Goal: Find specific page/section: Find specific page/section

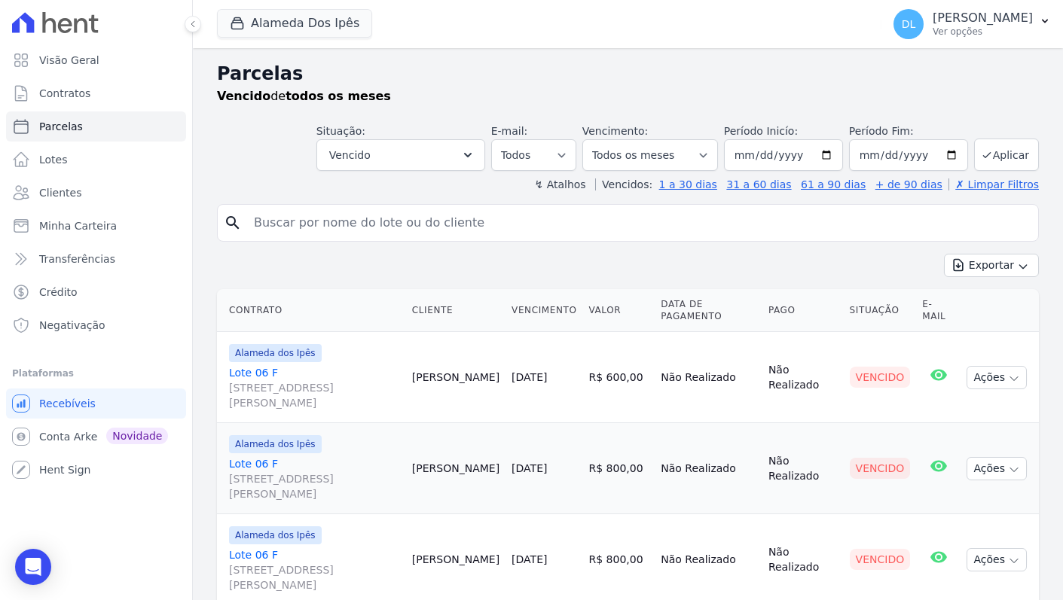
select select
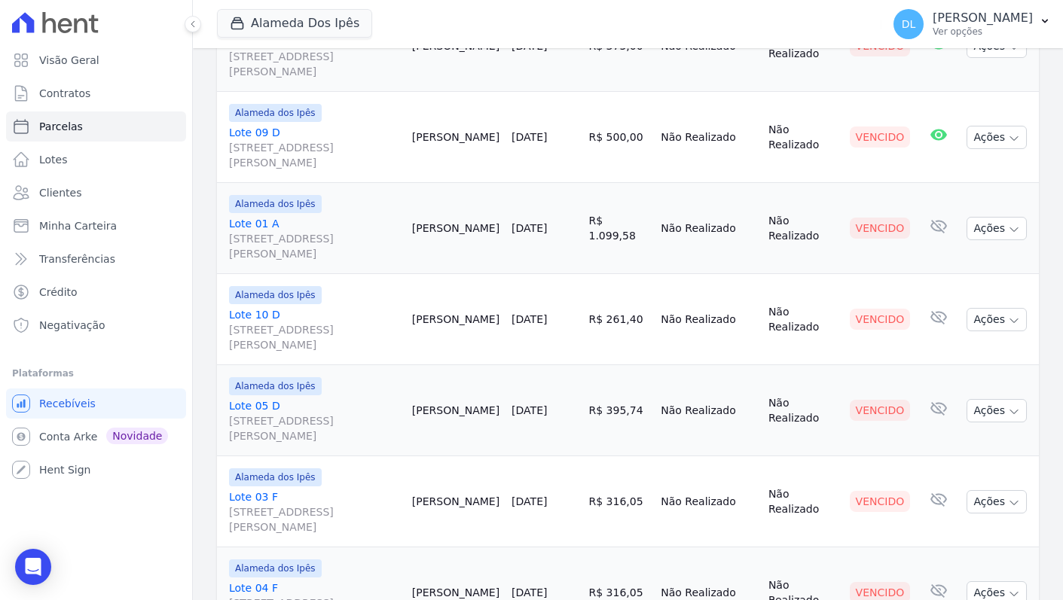
scroll to position [739, 0]
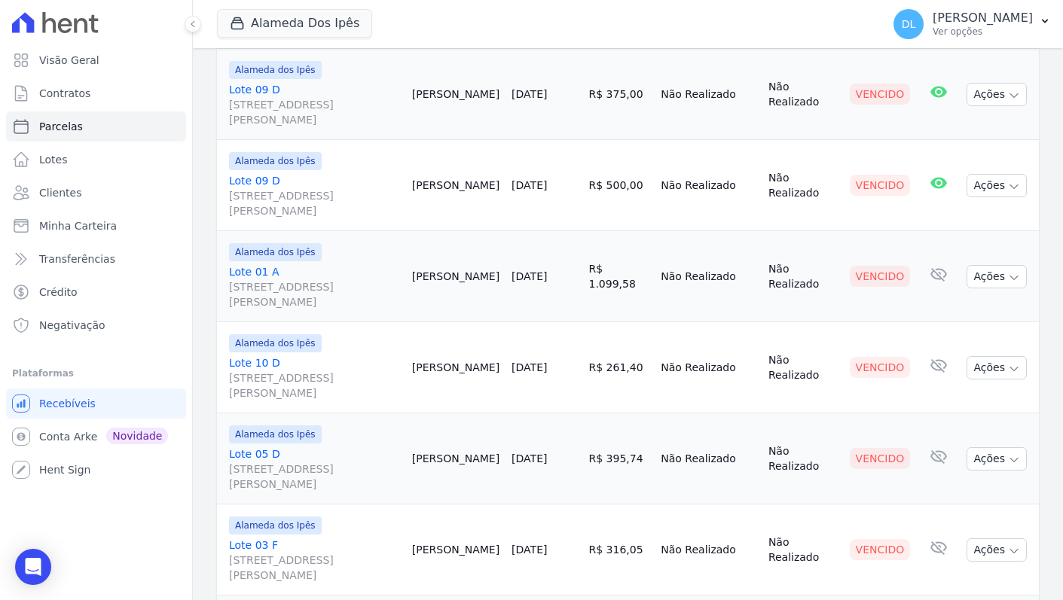
click at [382, 265] on link "Lote 01 A [STREET_ADDRESS][PERSON_NAME]" at bounding box center [314, 286] width 171 height 45
click at [285, 265] on link "Lote 01 A [STREET_ADDRESS][PERSON_NAME]" at bounding box center [314, 286] width 171 height 45
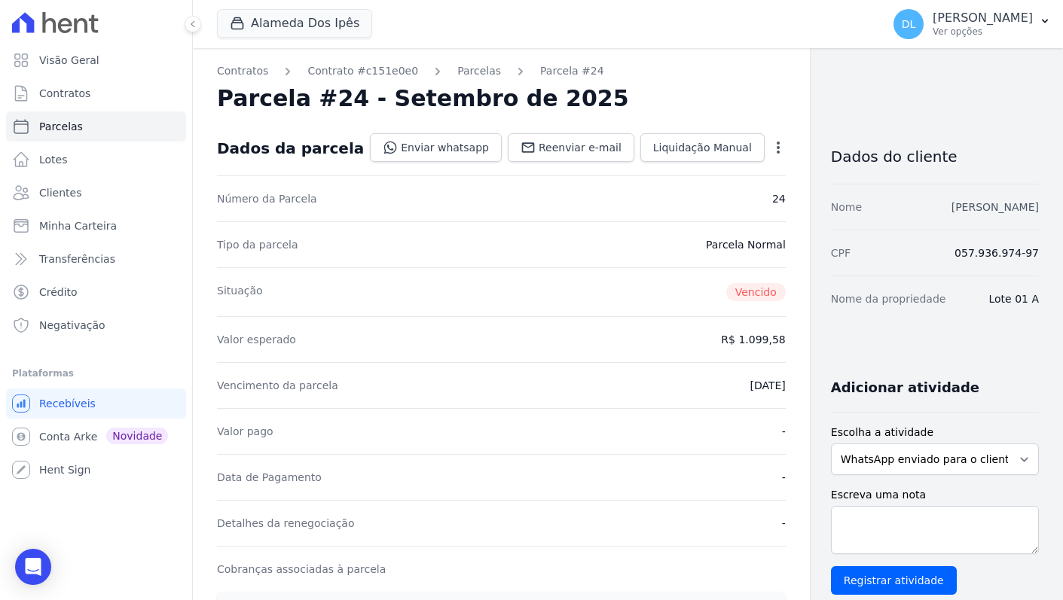
click at [951, 212] on link "[PERSON_NAME]" at bounding box center [994, 207] width 87 height 12
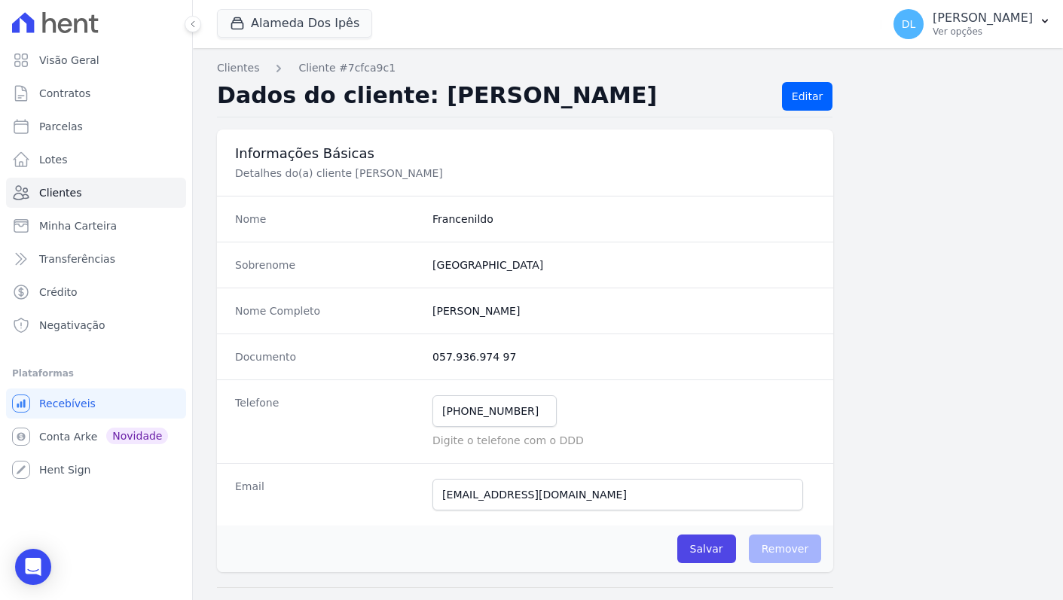
click at [452, 219] on dd "Francenildo" at bounding box center [623, 219] width 383 height 15
copy dd "Francenildo"
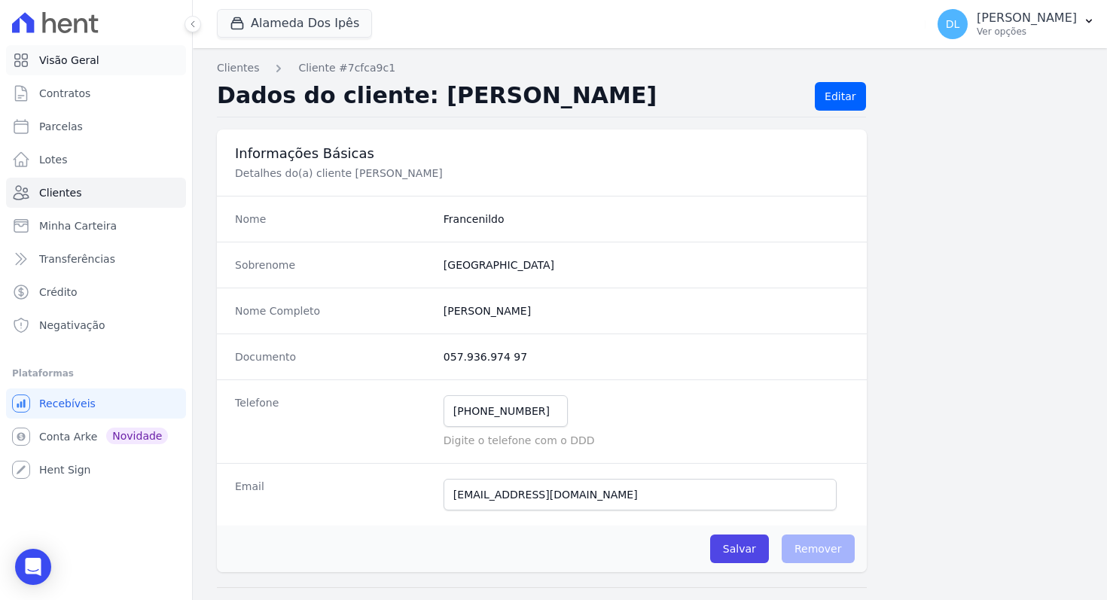
click at [96, 61] on link "Visão Geral" at bounding box center [96, 60] width 180 height 30
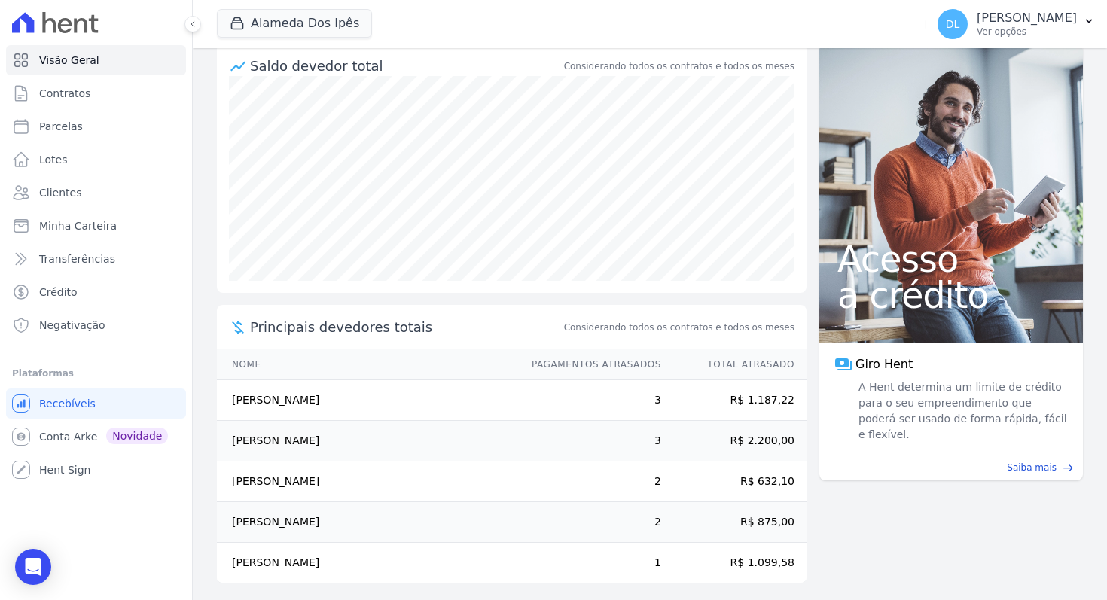
scroll to position [169, 0]
